Goal: Task Accomplishment & Management: Use online tool/utility

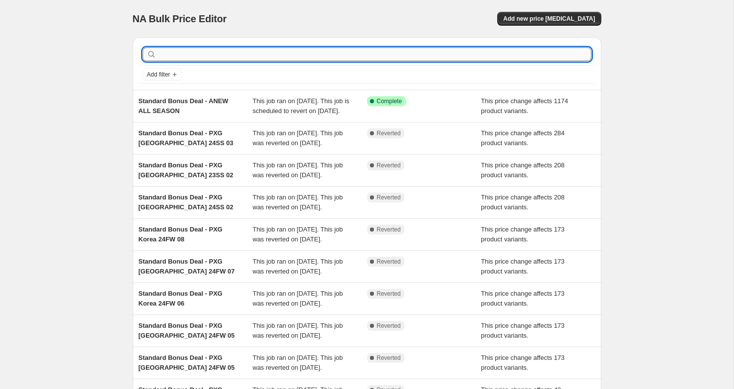
click at [412, 52] on input "text" at bounding box center [374, 54] width 433 height 14
type input "kandini"
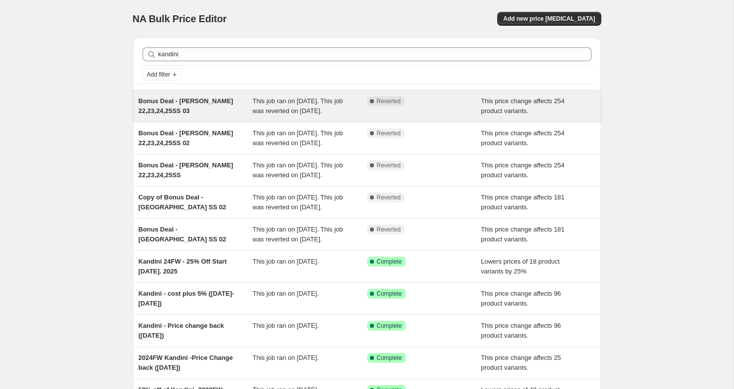
click at [201, 107] on div "Bonus Deal - [PERSON_NAME] 22,23,24,25SS 03" at bounding box center [196, 106] width 114 height 20
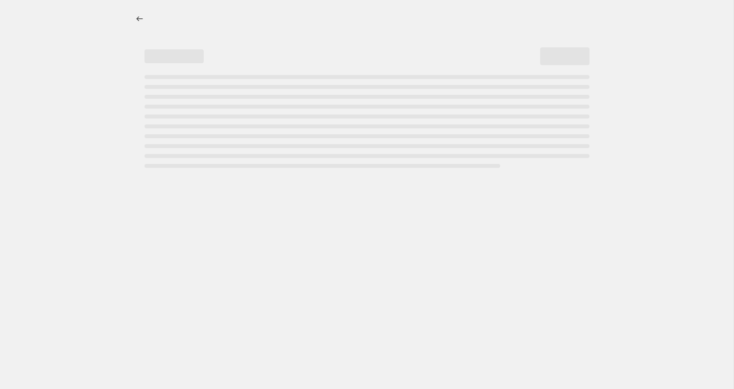
select select "margin"
select select "remove"
select select "collection"
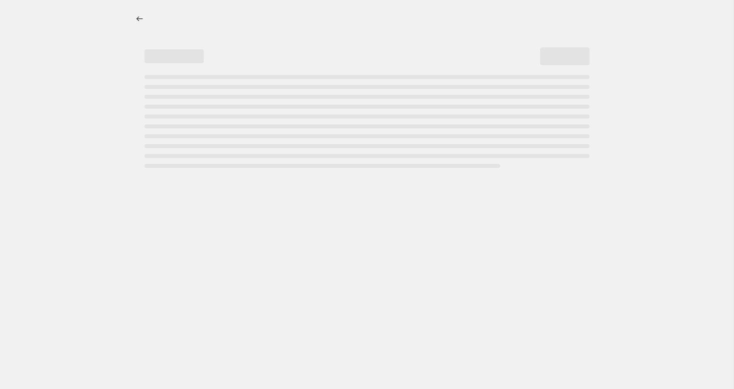
select select "collection"
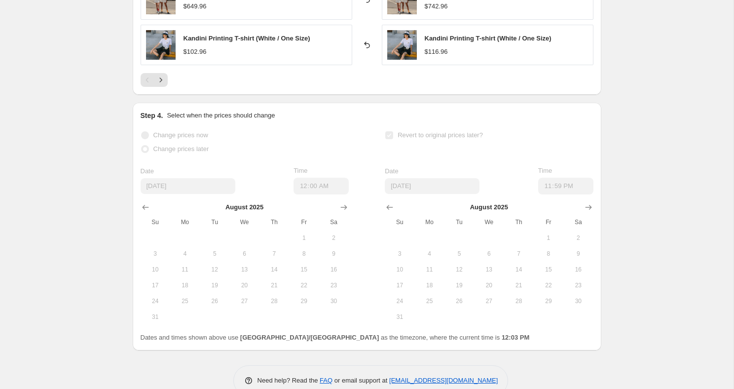
scroll to position [1072, 0]
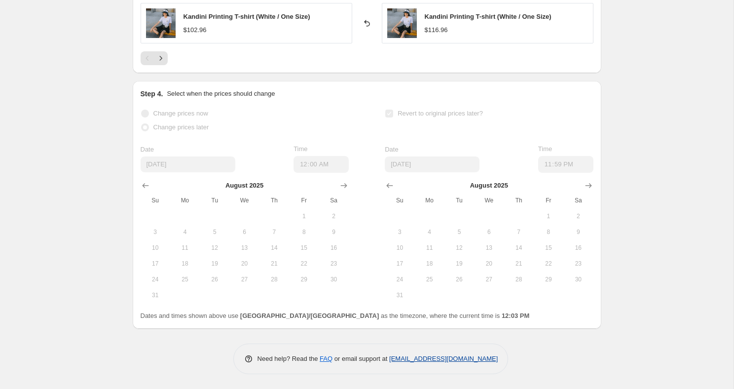
drag, startPoint x: 506, startPoint y: 359, endPoint x: 389, endPoint y: 362, distance: 117.4
click at [389, 362] on div "Need help? Read the FAQ or email support at [EMAIL_ADDRESS][DOMAIN_NAME]" at bounding box center [370, 358] width 275 height 31
copy link "[EMAIL_ADDRESS][DOMAIN_NAME]"
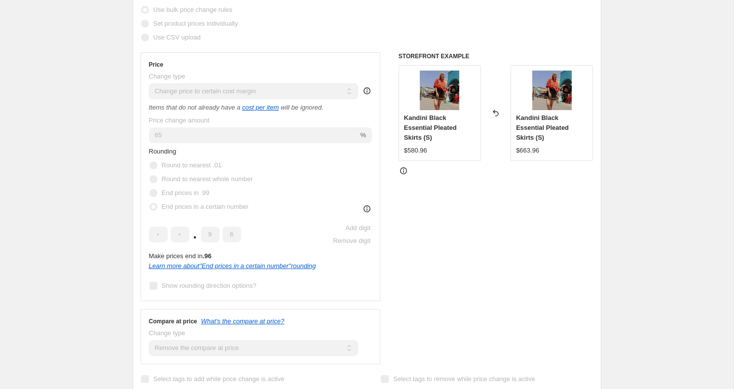
scroll to position [212, 0]
